Goal: Connect with others: Connect with others

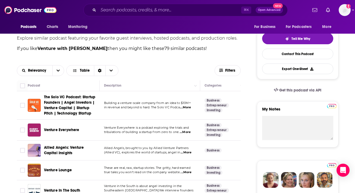
scroll to position [119, 0]
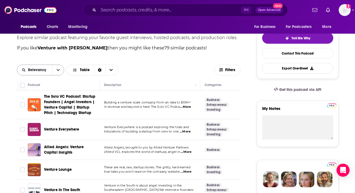
click at [55, 68] on button "open menu" at bounding box center [57, 70] width 11 height 10
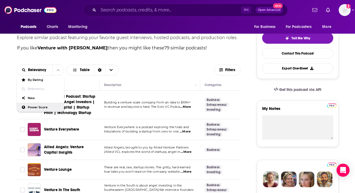
click at [29, 108] on span "Power Score" at bounding box center [44, 107] width 32 height 3
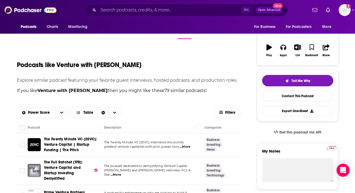
scroll to position [76, 0]
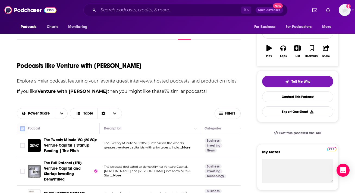
click at [23, 129] on input "Toggle select all" at bounding box center [22, 128] width 5 height 5
checkbox input "true"
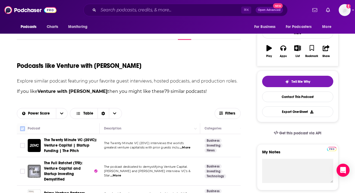
checkbox input "true"
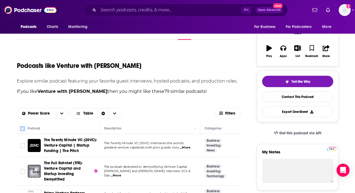
checkbox input "true"
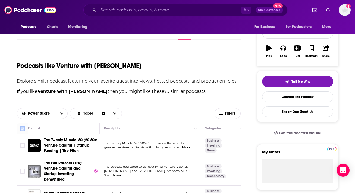
checkbox input "true"
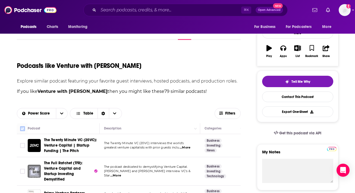
checkbox input "true"
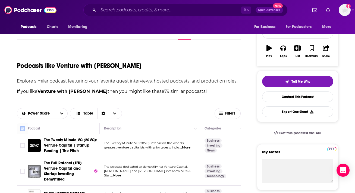
checkbox input "true"
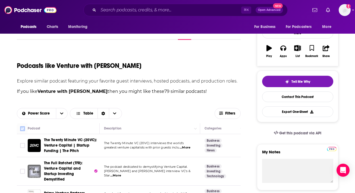
checkbox input "true"
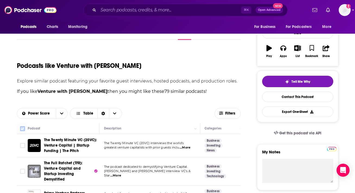
checkbox input "true"
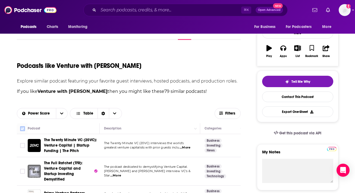
checkbox input "true"
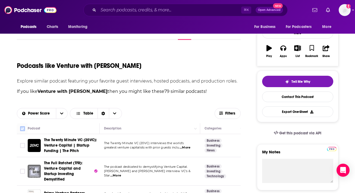
checkbox input "true"
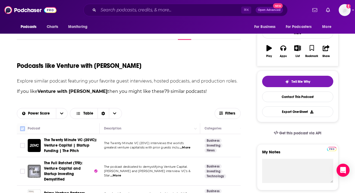
checkbox input "true"
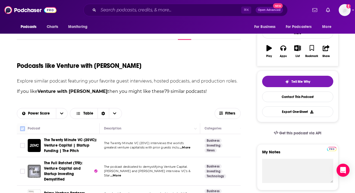
checkbox input "true"
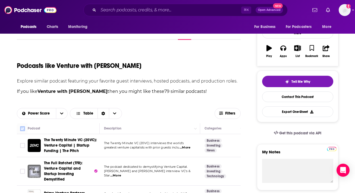
checkbox input "true"
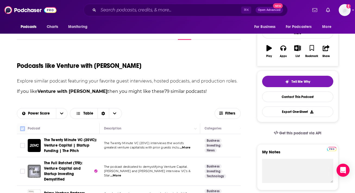
checkbox input "true"
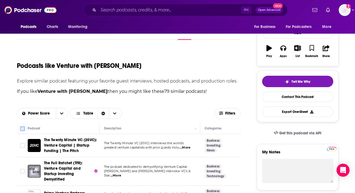
checkbox input "true"
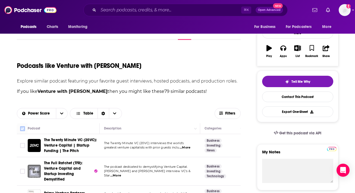
checkbox input "true"
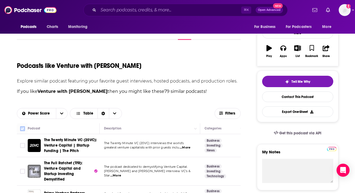
checkbox input "true"
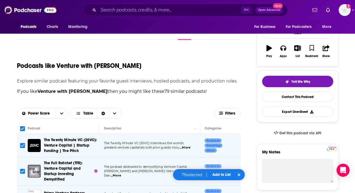
click at [224, 174] on button "Add to List" at bounding box center [221, 174] width 27 height 5
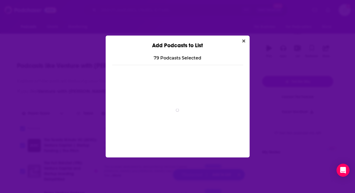
scroll to position [0, 0]
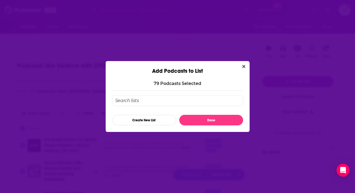
click at [188, 100] on input "Add Podcast To List" at bounding box center [177, 100] width 131 height 11
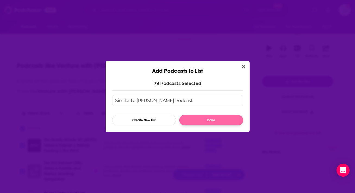
type input "Similar to [PERSON_NAME] Podcast"
click at [229, 117] on button "Done" at bounding box center [211, 120] width 64 height 11
checkbox input "false"
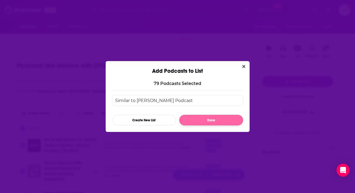
checkbox input "false"
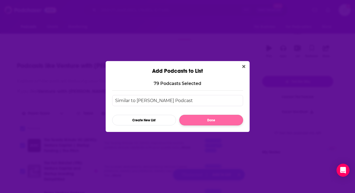
checkbox input "false"
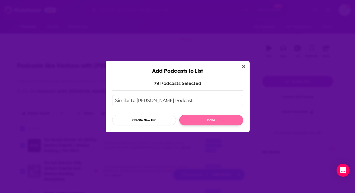
checkbox input "false"
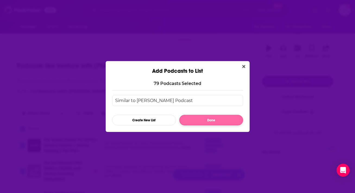
checkbox input "false"
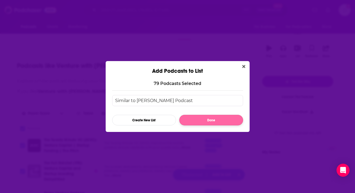
checkbox input "false"
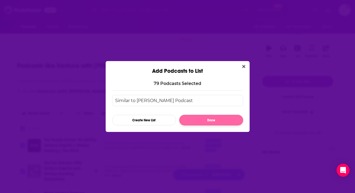
checkbox input "false"
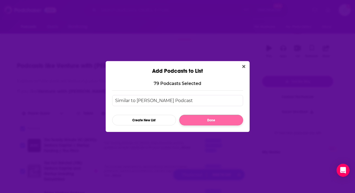
checkbox input "false"
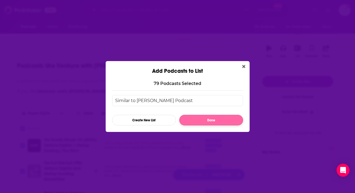
checkbox input "false"
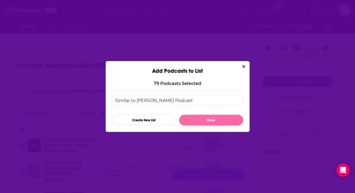
checkbox input "false"
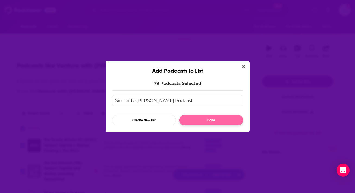
checkbox input "false"
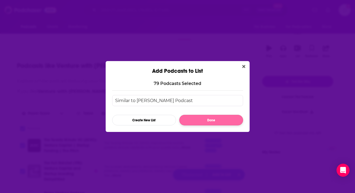
checkbox input "false"
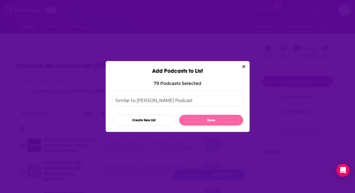
checkbox input "false"
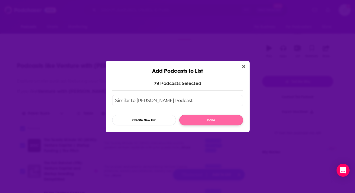
checkbox input "false"
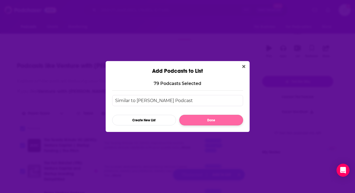
checkbox input "false"
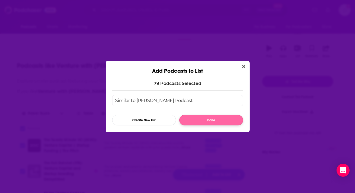
checkbox input "false"
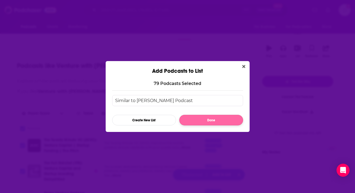
checkbox input "false"
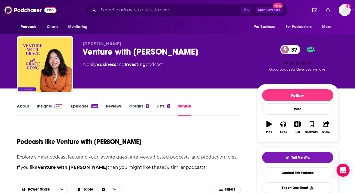
scroll to position [76, 0]
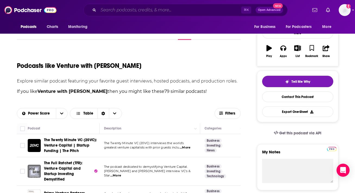
click at [116, 12] on input "Search podcasts, credits, & more..." at bounding box center [169, 10] width 143 height 9
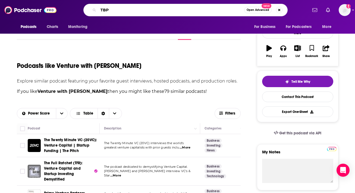
type input "TBPN"
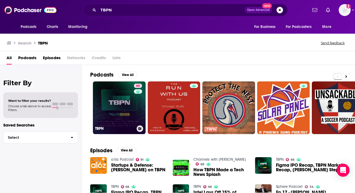
click at [118, 102] on link "66 TBPN" at bounding box center [119, 107] width 53 height 53
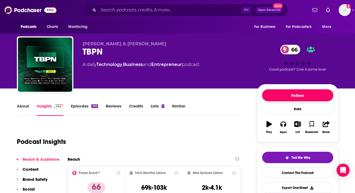
click at [286, 95] on button "Follow" at bounding box center [297, 95] width 71 height 12
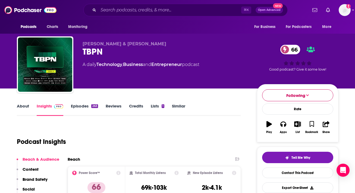
scroll to position [11, 0]
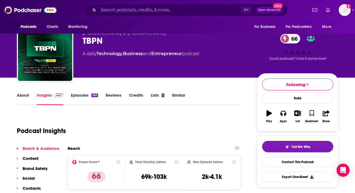
click at [182, 96] on link "Similar" at bounding box center [178, 99] width 13 height 12
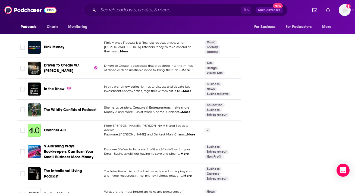
scroll to position [1032, 0]
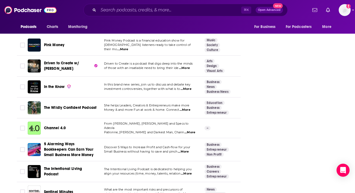
click at [303, 147] on div "Following Rate Play Apps List Bookmark Share Tell Me Why Contact This Podcast E…" at bounding box center [297, 114] width 81 height 2124
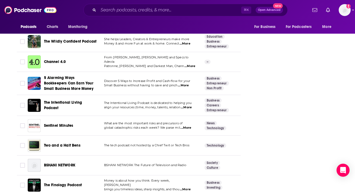
scroll to position [1108, 0]
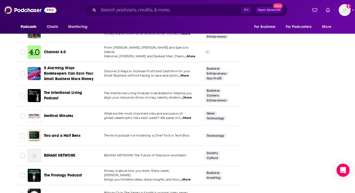
click at [311, 78] on div "Following Rate Play Apps List Bookmark Share Tell Me Why Contact This Podcast E…" at bounding box center [297, 38] width 81 height 2124
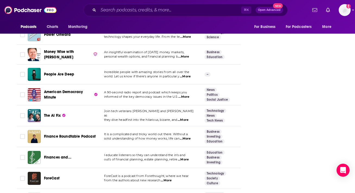
scroll to position [1890, 0]
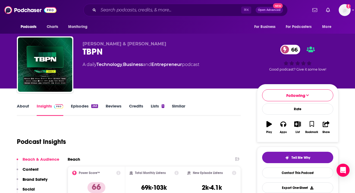
click at [222, 125] on div "Podcast Insights" at bounding box center [127, 139] width 220 height 28
